Goal: Check status: Check status

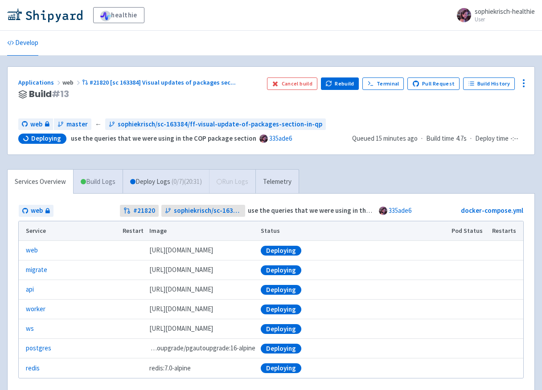
click at [87, 178] on link "Build Logs" at bounding box center [98, 182] width 49 height 25
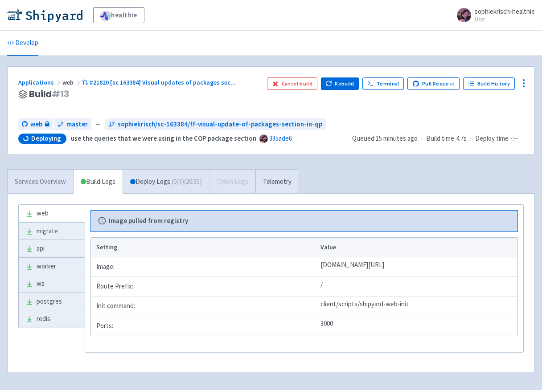
click at [49, 182] on link "Services Overview" at bounding box center [41, 182] width 66 height 25
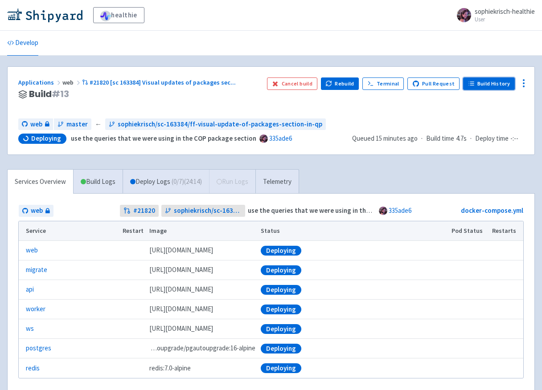
click at [510, 86] on link "Build History" at bounding box center [489, 84] width 52 height 12
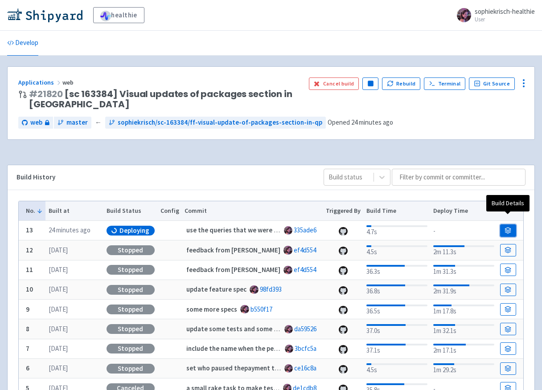
click at [509, 227] on icon at bounding box center [508, 230] width 7 height 7
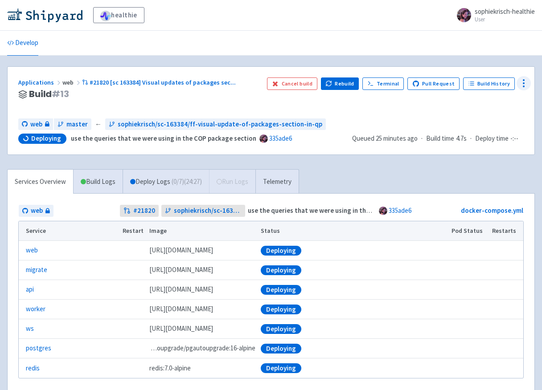
click at [527, 81] on icon at bounding box center [523, 83] width 11 height 11
click at [483, 117] on span "Data Dashboard" at bounding box center [482, 119] width 45 height 12
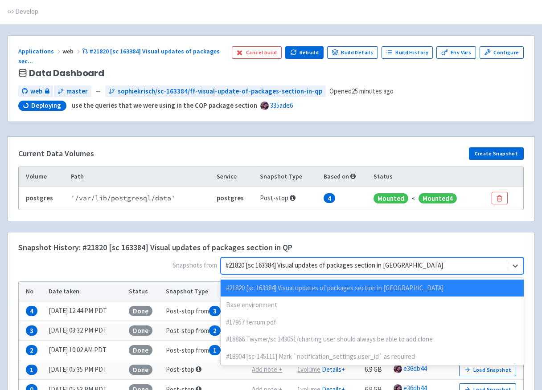
scroll to position [46, 0]
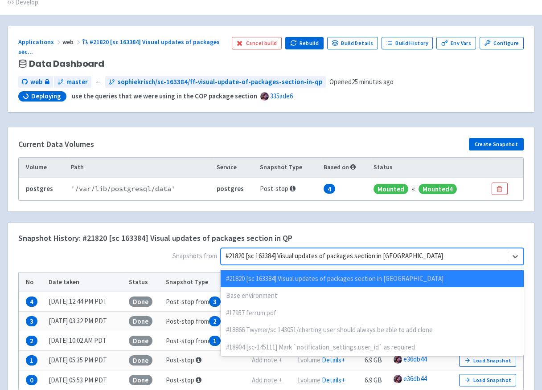
click at [402, 265] on div "option #21820 [sc 163384] Visual updates of packages section in QP selected dis…" at bounding box center [372, 256] width 303 height 17
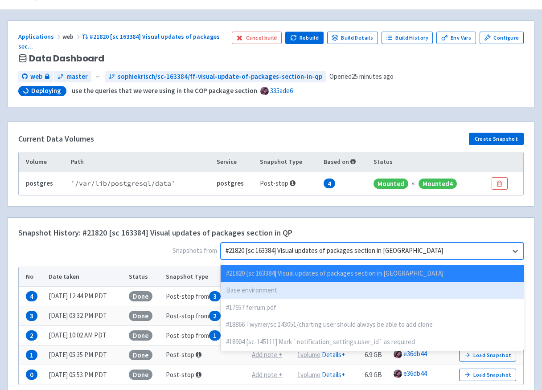
click at [386, 285] on div "Base environment" at bounding box center [372, 290] width 303 height 17
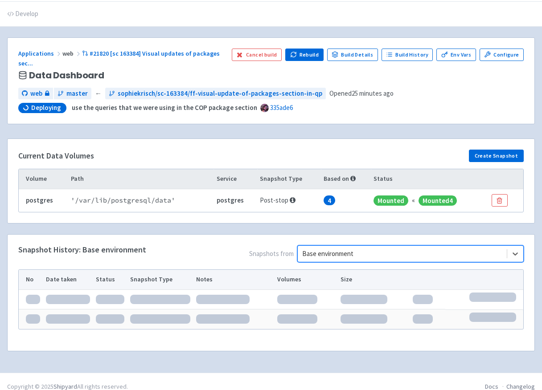
click at [530, 267] on div "Snapshot History: Base environment Snapshots from option Base environment, sele…" at bounding box center [271, 293] width 527 height 116
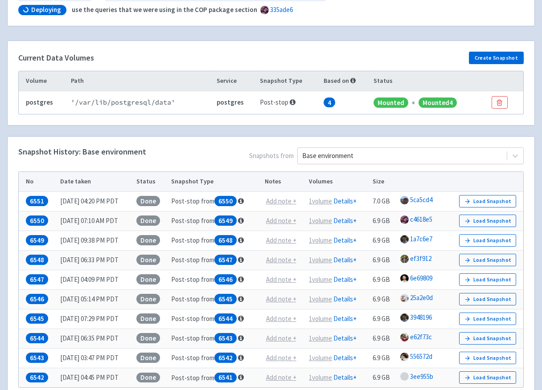
scroll to position [132, 0]
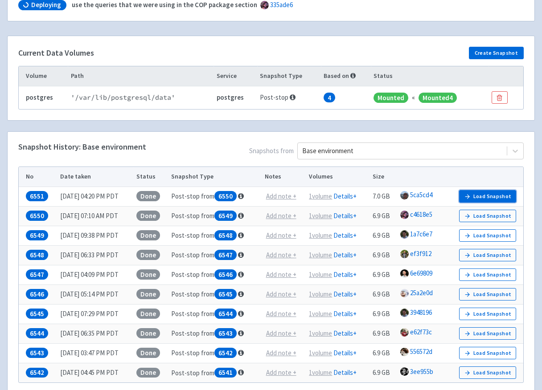
click at [501, 190] on button "Load Snapshot" at bounding box center [487, 196] width 57 height 12
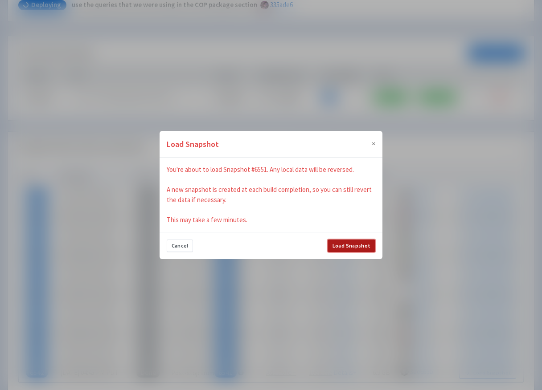
click at [352, 246] on button "Load Snapshot" at bounding box center [352, 246] width 48 height 12
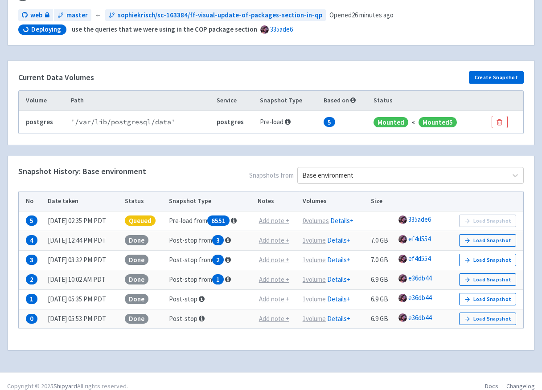
scroll to position [0, 0]
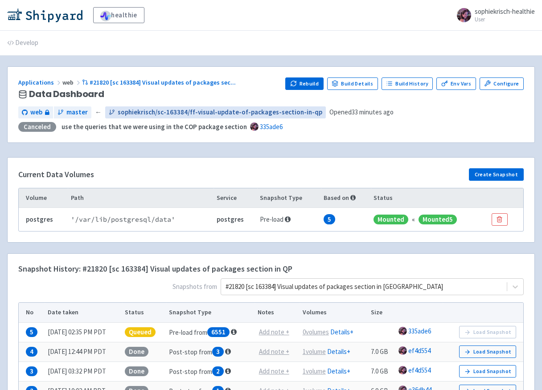
click at [147, 109] on span "sophiekrisch/sc-163384/ff-visual-update-of-packages-section-in-qp" at bounding box center [220, 112] width 205 height 10
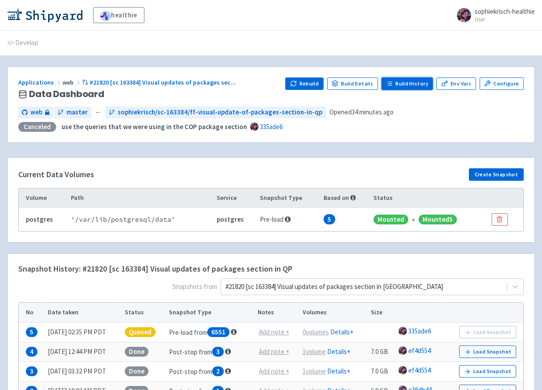
click at [419, 85] on link "Build History" at bounding box center [408, 84] width 52 height 12
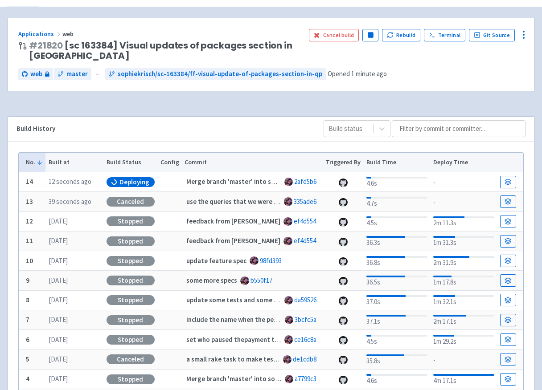
scroll to position [76, 0]
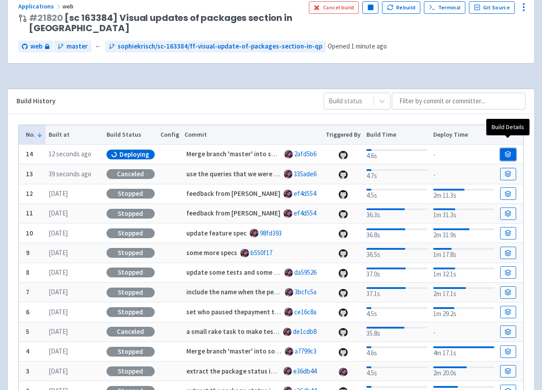
click at [505, 148] on link at bounding box center [508, 154] width 16 height 12
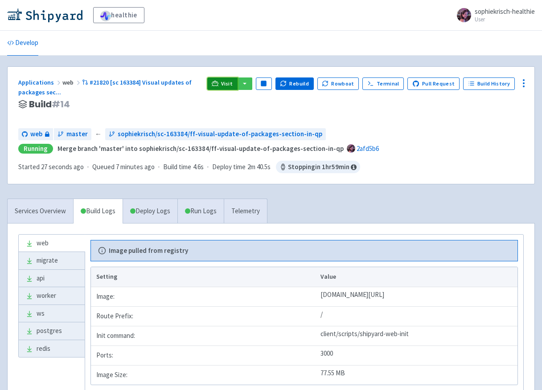
click at [229, 86] on span "Visit" at bounding box center [227, 83] width 12 height 7
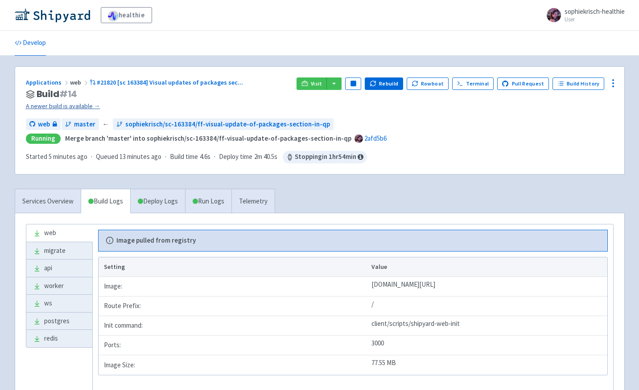
click at [81, 104] on link "A newer build is available →" at bounding box center [158, 106] width 264 height 10
